Goal: Information Seeking & Learning: Learn about a topic

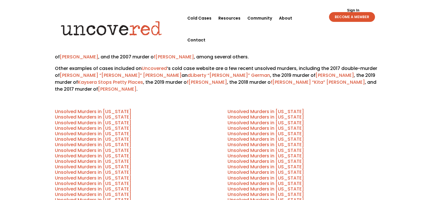
scroll to position [204, 0]
click at [271, 141] on link "Unsolved Murders in [US_STATE]" at bounding box center [266, 144] width 76 height 7
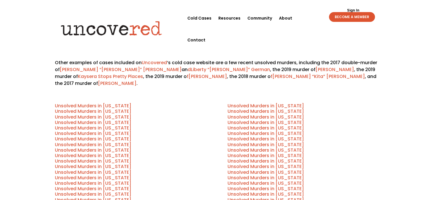
scroll to position [210, 0]
click at [116, 129] on link "Unsolved Murders in [US_STATE]" at bounding box center [93, 132] width 76 height 7
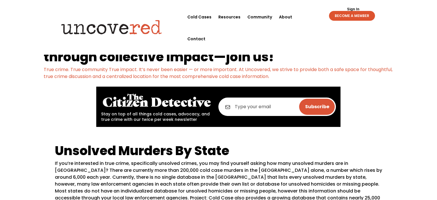
scroll to position [0, 0]
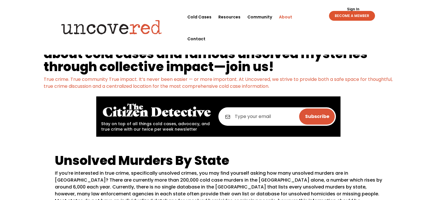
click at [286, 16] on link "About" at bounding box center [285, 17] width 13 height 22
